Goal: Navigation & Orientation: Understand site structure

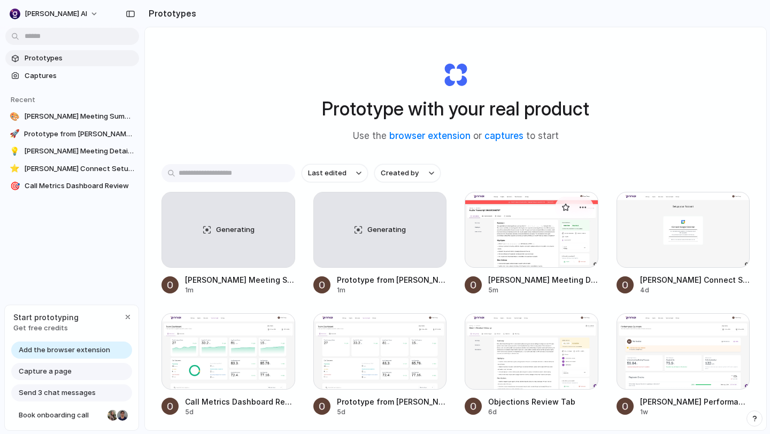
click at [523, 239] on div at bounding box center [532, 230] width 134 height 76
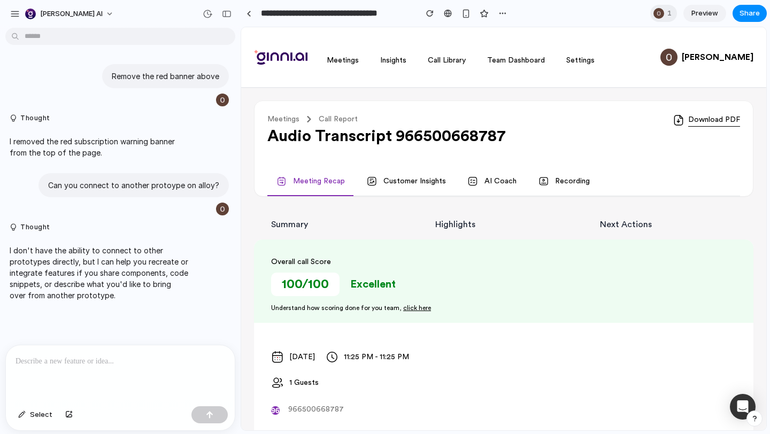
click at [705, 12] on span "Preview" at bounding box center [704, 13] width 27 height 11
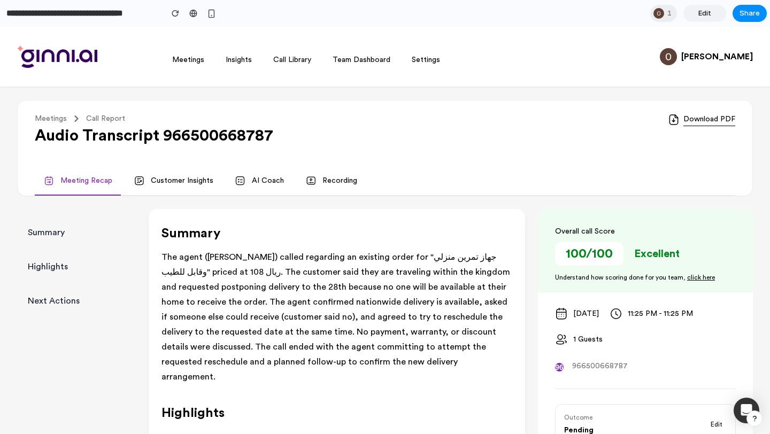
click at [241, 60] on link "Insights" at bounding box center [239, 59] width 26 height 7
click at [310, 60] on link "Call Library" at bounding box center [292, 59] width 38 height 7
click at [358, 60] on link "Team Dashboard" at bounding box center [362, 59] width 58 height 7
click at [424, 60] on link "Settings" at bounding box center [426, 59] width 28 height 7
click at [191, 56] on link "Meetings" at bounding box center [188, 59] width 32 height 7
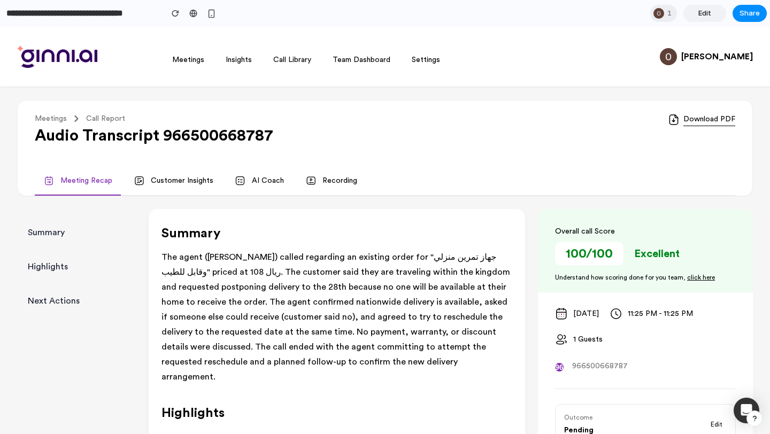
click at [237, 61] on link "Insights" at bounding box center [239, 59] width 26 height 7
click at [293, 56] on link "Call Library" at bounding box center [292, 59] width 38 height 7
click at [356, 61] on link "Team Dashboard" at bounding box center [362, 59] width 58 height 7
click at [169, 178] on link "Customer Insights" at bounding box center [173, 181] width 97 height 29
click at [251, 173] on link "AI Coach" at bounding box center [259, 181] width 66 height 29
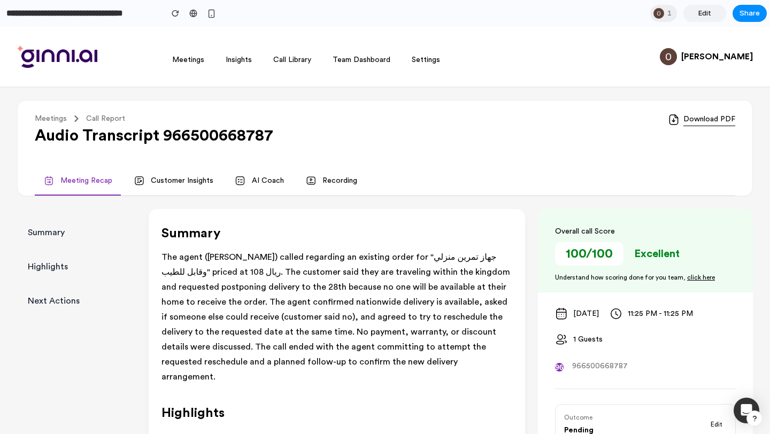
click at [322, 176] on link "Recording" at bounding box center [331, 181] width 69 height 29
click at [184, 180] on link "Customer Insights" at bounding box center [173, 181] width 97 height 29
click at [261, 182] on link "AI Coach" at bounding box center [259, 181] width 66 height 29
click at [331, 194] on link "Recording" at bounding box center [331, 181] width 69 height 29
click at [285, 65] on span "Call Library" at bounding box center [292, 59] width 51 height 19
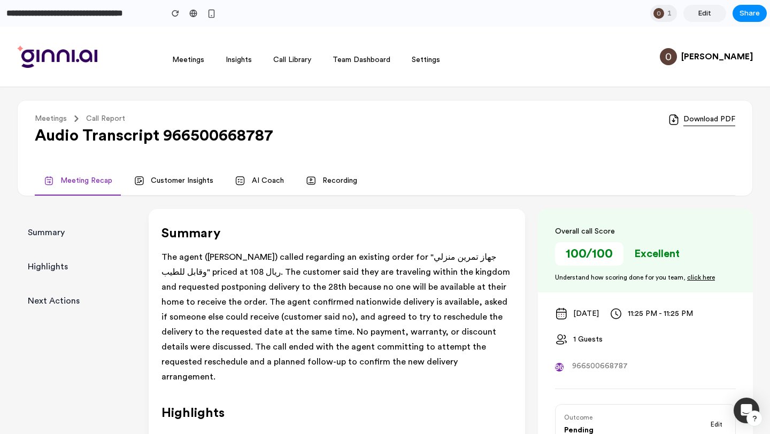
click at [285, 61] on link "Call Library" at bounding box center [292, 59] width 38 height 7
